Goal: Information Seeking & Learning: Learn about a topic

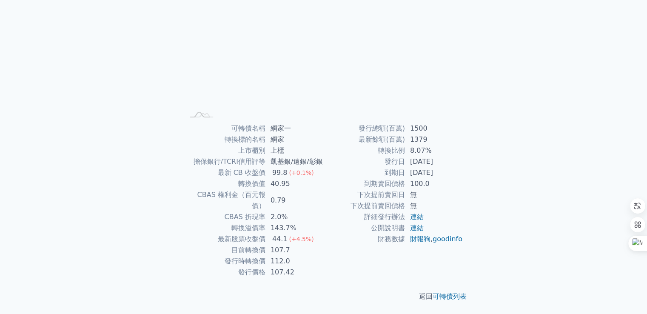
scroll to position [91, 0]
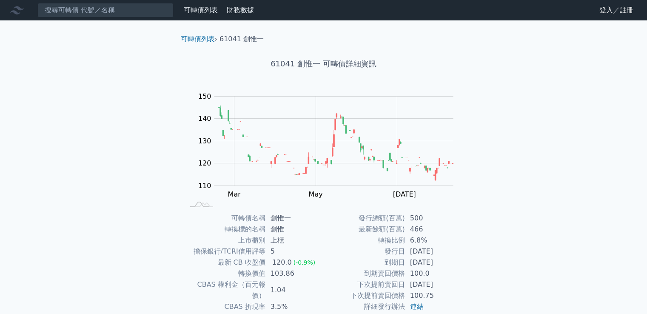
scroll to position [80, 0]
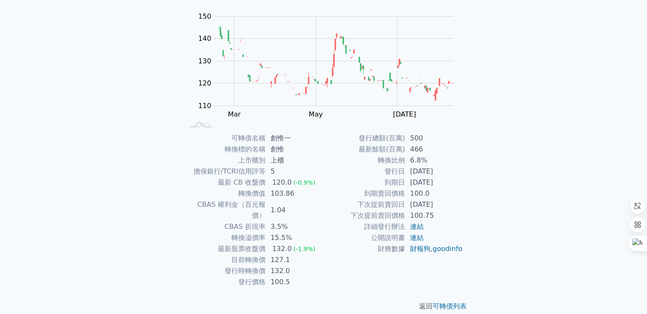
click at [279, 243] on div "132.0" at bounding box center [281, 248] width 23 height 11
click at [455, 200] on td "2025-08-26" at bounding box center [434, 204] width 58 height 11
click at [409, 183] on td "2027-08-26" at bounding box center [434, 182] width 58 height 11
drag, startPoint x: 404, startPoint y: 169, endPoint x: 454, endPoint y: 170, distance: 50.6
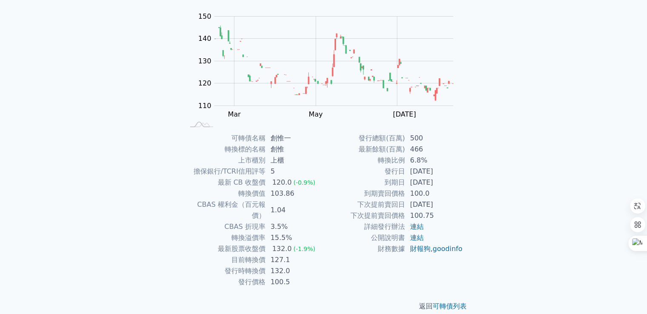
click at [454, 170] on tr "發行日 2022-08-26" at bounding box center [393, 171] width 139 height 11
click at [541, 142] on div "可轉債列表 財務數據 可轉債列表 財務數據 登入／註冊 登入／註冊 可轉債列表 › 61041 創惟一 61041 創惟一 可轉債詳細資訊 Zoom Out …" at bounding box center [323, 122] width 647 height 405
click at [438, 201] on td "2025-08-26" at bounding box center [434, 204] width 58 height 11
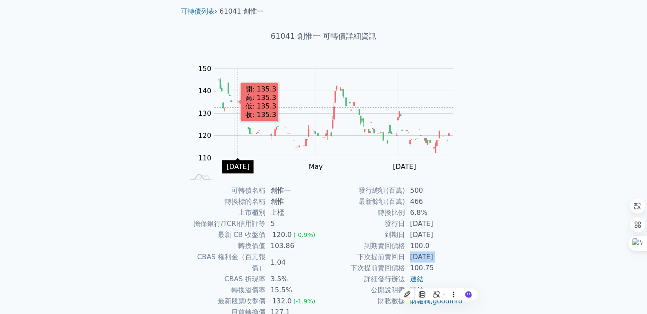
scroll to position [43, 0]
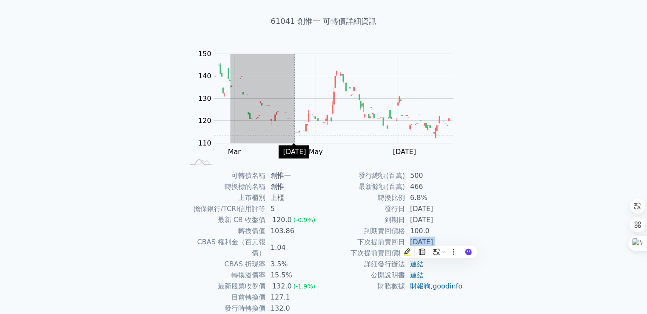
click at [298, 135] on rect "Chart" at bounding box center [333, 98] width 239 height 89
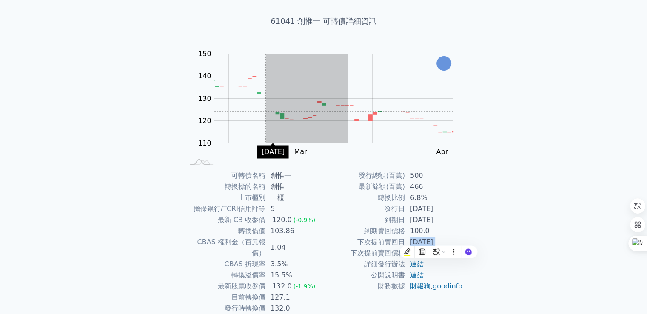
click at [264, 111] on rect "Chart" at bounding box center [333, 98] width 239 height 89
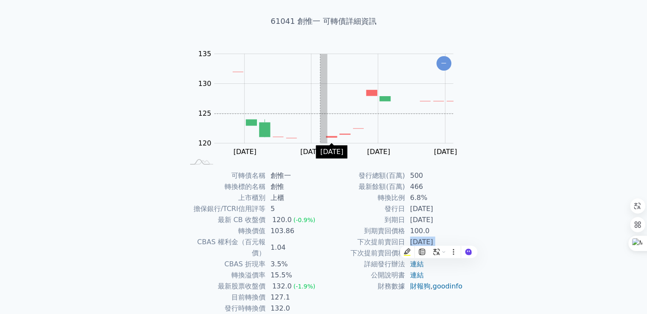
click at [267, 111] on rect "Chart" at bounding box center [333, 98] width 239 height 89
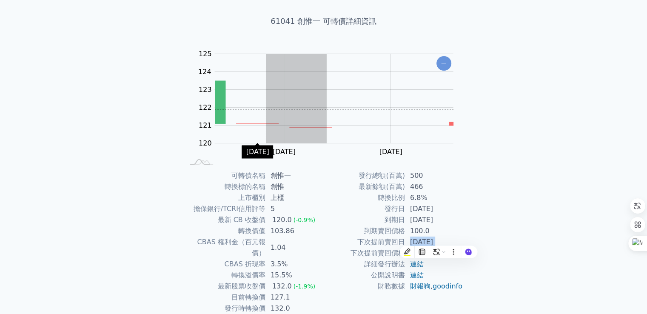
click at [265, 109] on rect "Chart" at bounding box center [334, 98] width 238 height 89
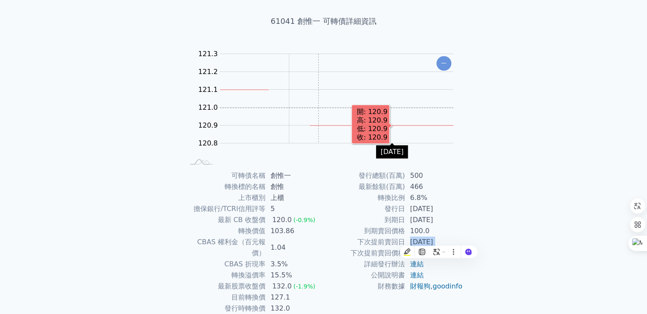
click at [386, 103] on rect "Chart" at bounding box center [336, 98] width 233 height 89
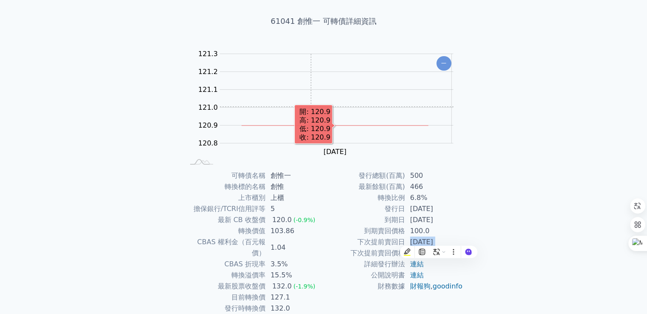
click at [364, 114] on rect "Chart" at bounding box center [336, 98] width 233 height 89
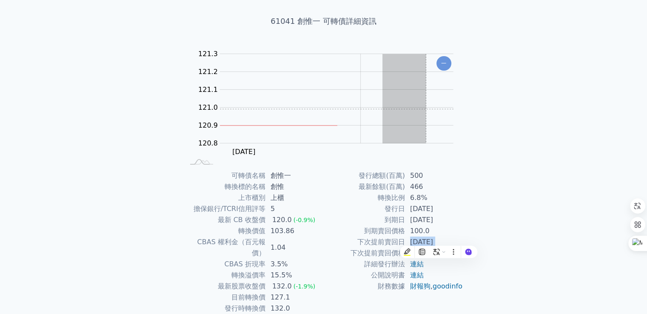
click at [441, 109] on rect "Chart" at bounding box center [336, 98] width 233 height 89
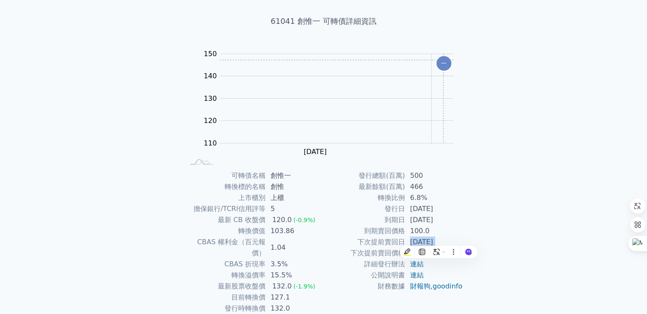
click at [443, 60] on icon "Chart" at bounding box center [443, 63] width 15 height 14
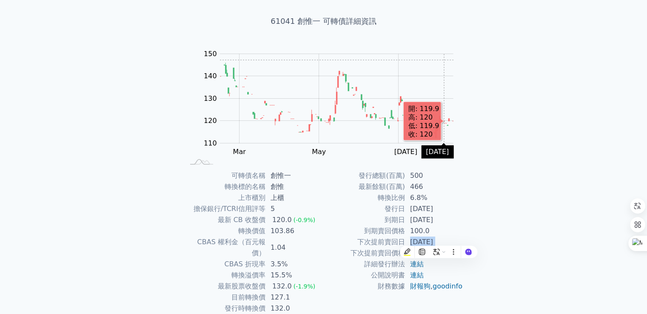
click at [443, 60] on rect "Chart" at bounding box center [336, 98] width 233 height 89
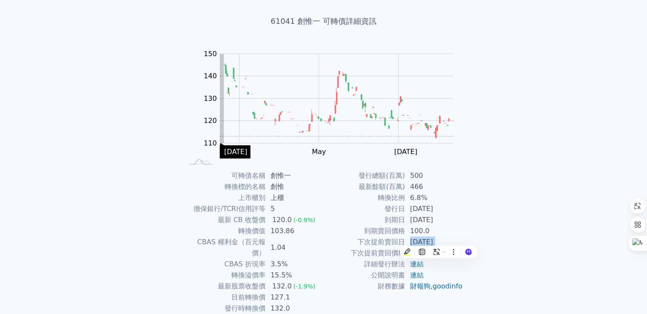
click at [173, 136] on div "可轉債列表 › 61041 創惟一 61041 創惟一 可轉債詳細資訊 Zoom Out 120.8 121.3 160 150 140 130 120 11…" at bounding box center [323, 170] width 326 height 384
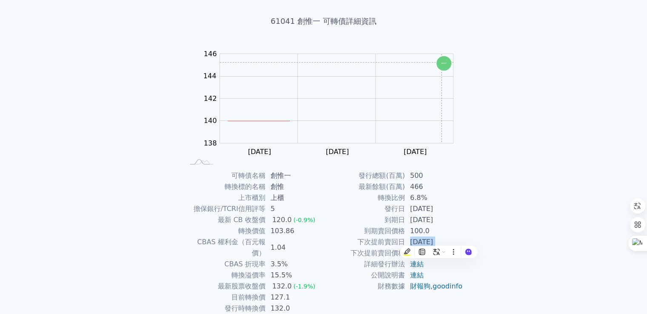
click at [441, 62] on icon "Chart" at bounding box center [443, 63] width 15 height 14
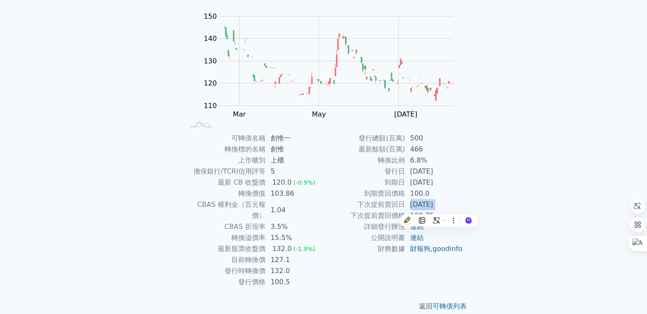
scroll to position [0, 0]
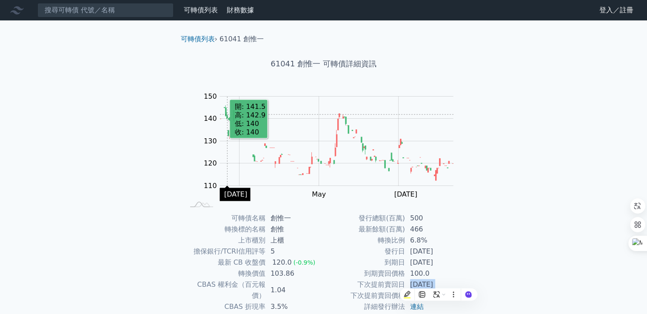
click at [227, 114] on rect "Chart" at bounding box center [336, 140] width 233 height 89
click at [219, 97] on rect at bounding box center [323, 149] width 272 height 119
